Goal: Check status: Check status

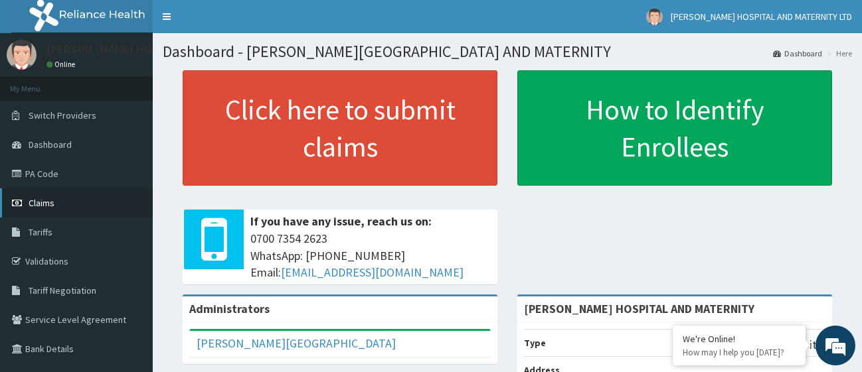
click at [50, 200] on span "Claims" at bounding box center [42, 203] width 26 height 12
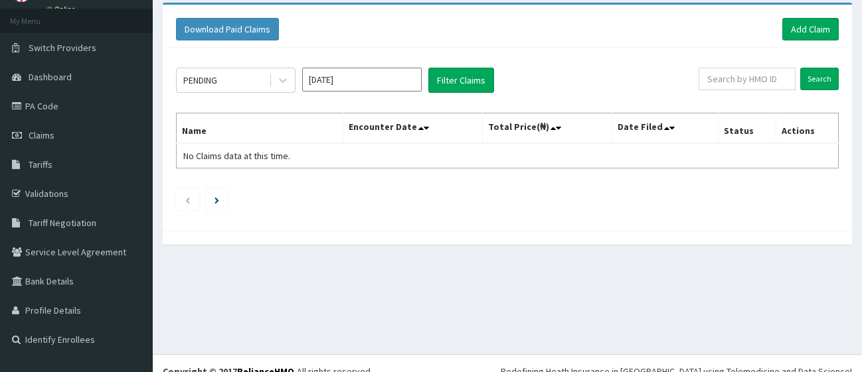
scroll to position [68, 0]
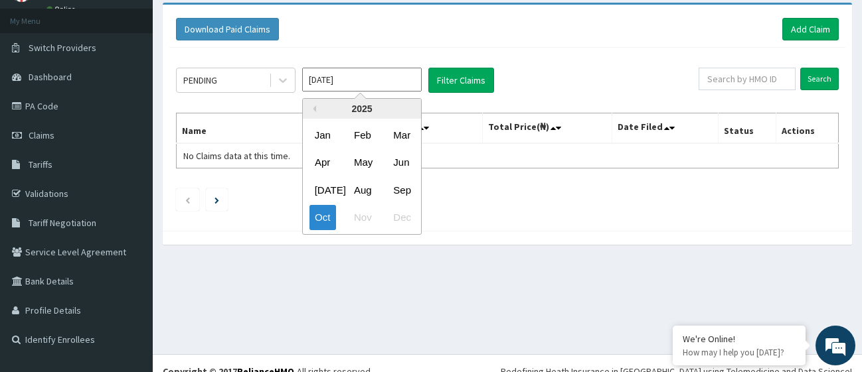
click at [408, 78] on input "[DATE]" at bounding box center [361, 80] width 119 height 24
click at [404, 191] on div "Sep" at bounding box center [401, 190] width 27 height 25
type input "[DATE]"
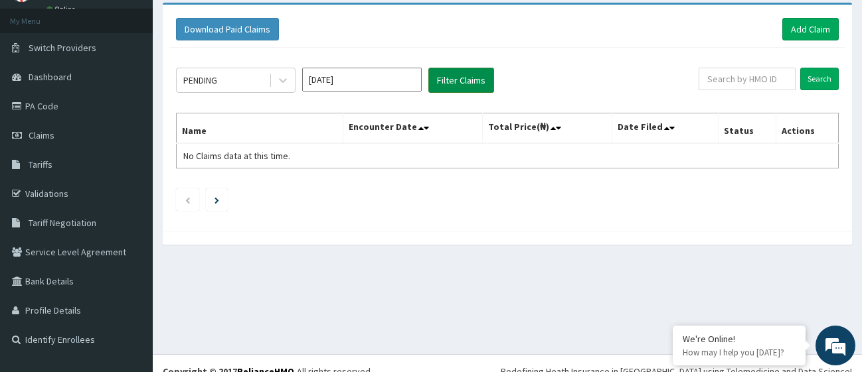
click at [458, 76] on button "Filter Claims" at bounding box center [461, 80] width 66 height 25
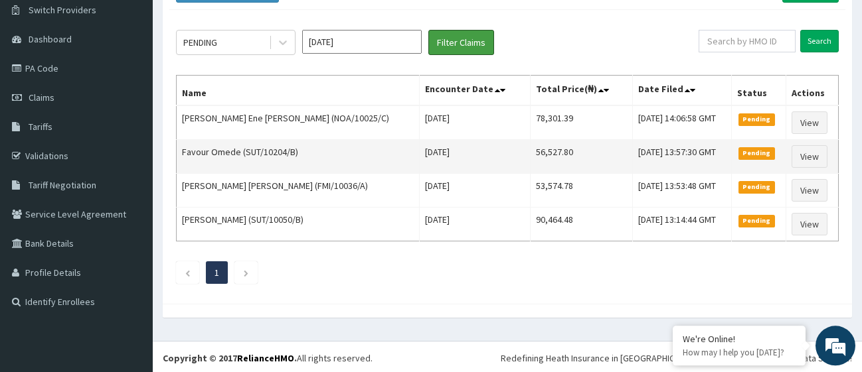
scroll to position [108, 0]
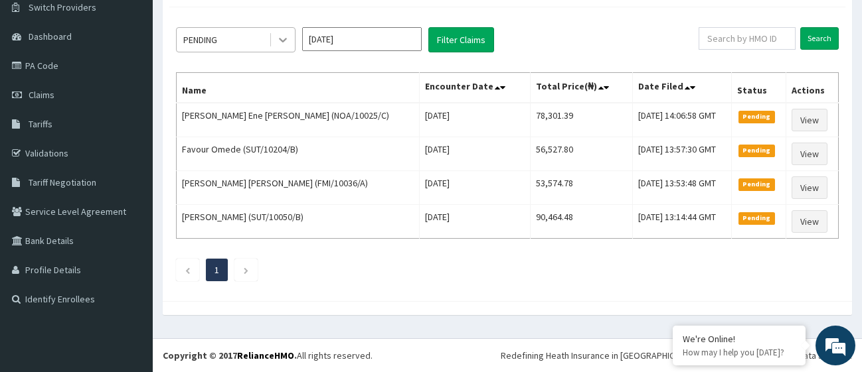
click at [285, 36] on icon at bounding box center [282, 39] width 13 height 13
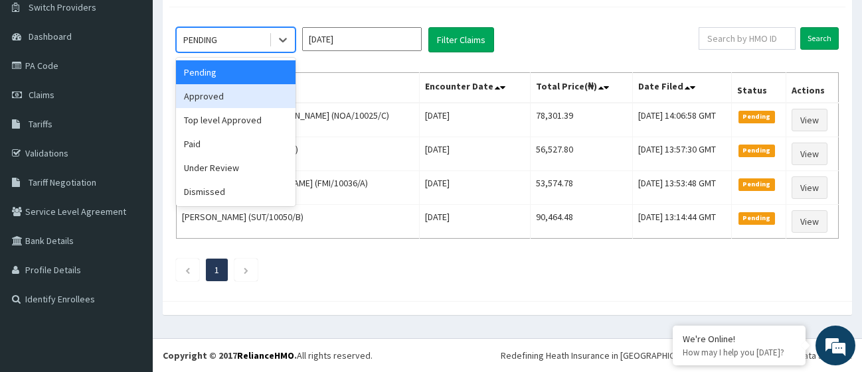
click at [215, 93] on div "Approved" at bounding box center [235, 96] width 119 height 24
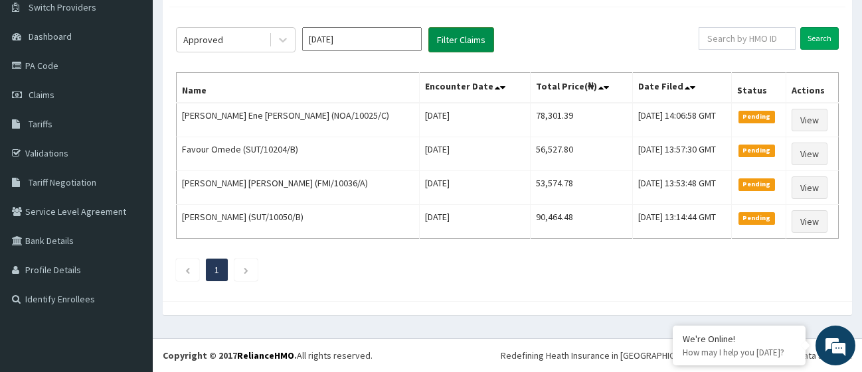
click at [460, 39] on button "Filter Claims" at bounding box center [461, 39] width 66 height 25
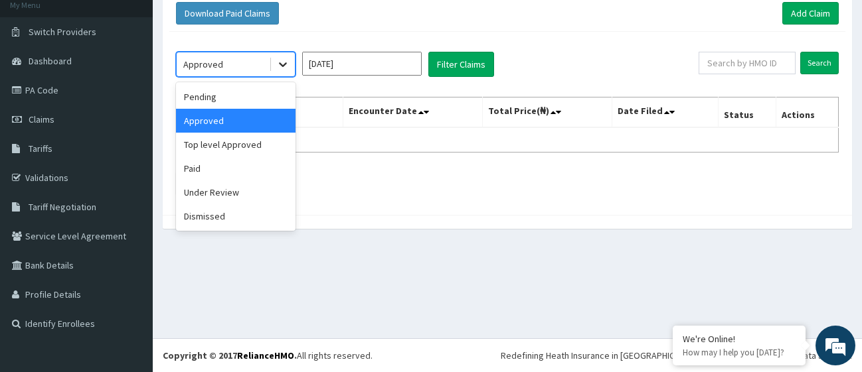
click at [285, 64] on icon at bounding box center [283, 65] width 8 height 5
click at [217, 146] on div "Top level Approved" at bounding box center [235, 145] width 119 height 24
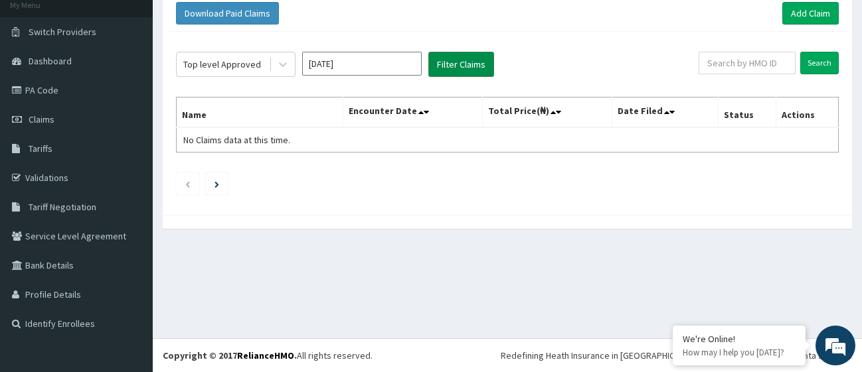
click at [458, 56] on button "Filter Claims" at bounding box center [461, 64] width 66 height 25
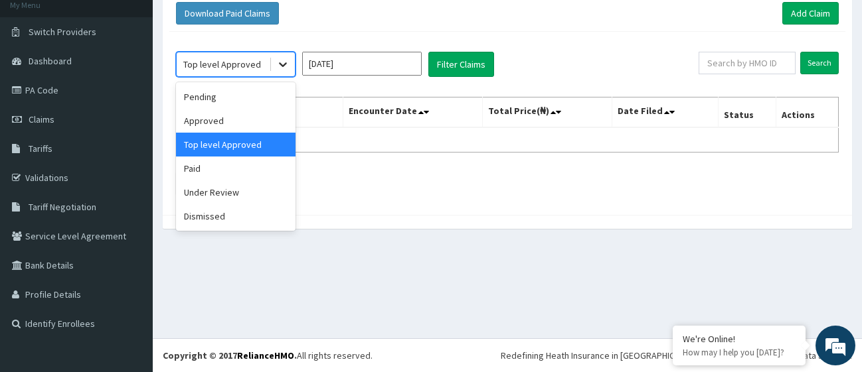
click at [282, 66] on icon at bounding box center [283, 65] width 8 height 5
click at [208, 168] on div "Paid" at bounding box center [235, 169] width 119 height 24
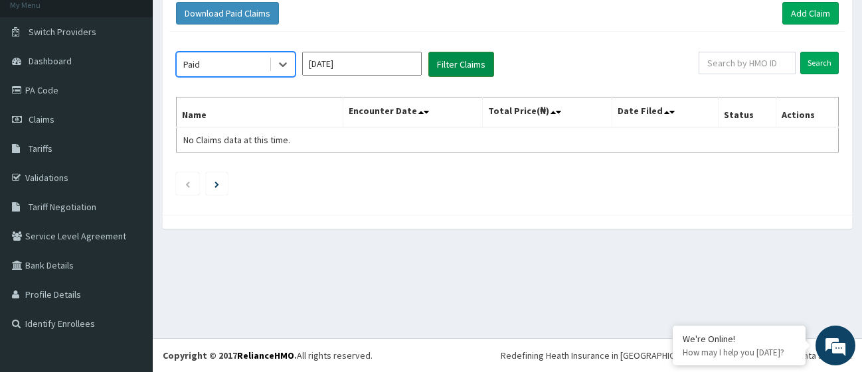
click at [473, 62] on button "Filter Claims" at bounding box center [461, 64] width 66 height 25
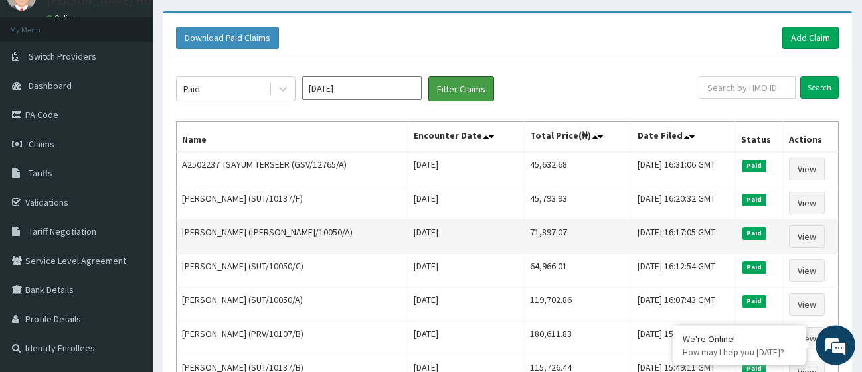
scroll to position [40, 0]
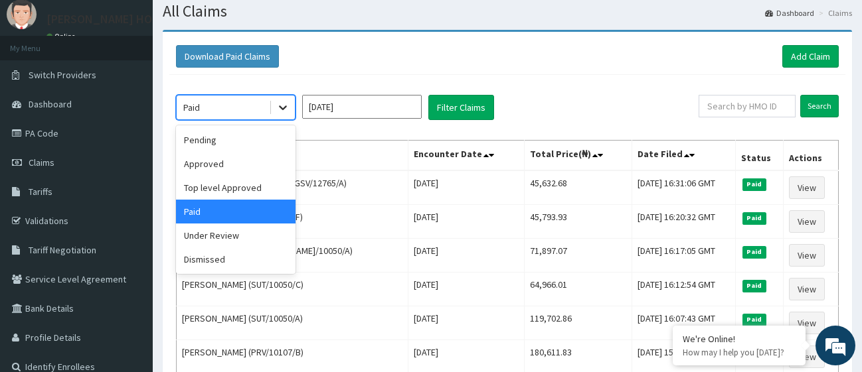
click at [276, 105] on icon at bounding box center [282, 107] width 13 height 13
click at [225, 237] on div "Under Review" at bounding box center [235, 236] width 119 height 24
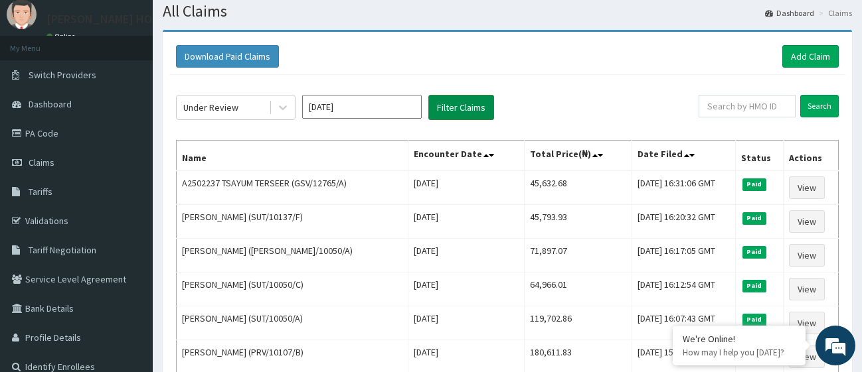
click at [461, 106] on button "Filter Claims" at bounding box center [461, 107] width 66 height 25
